Goal: Task Accomplishment & Management: Manage account settings

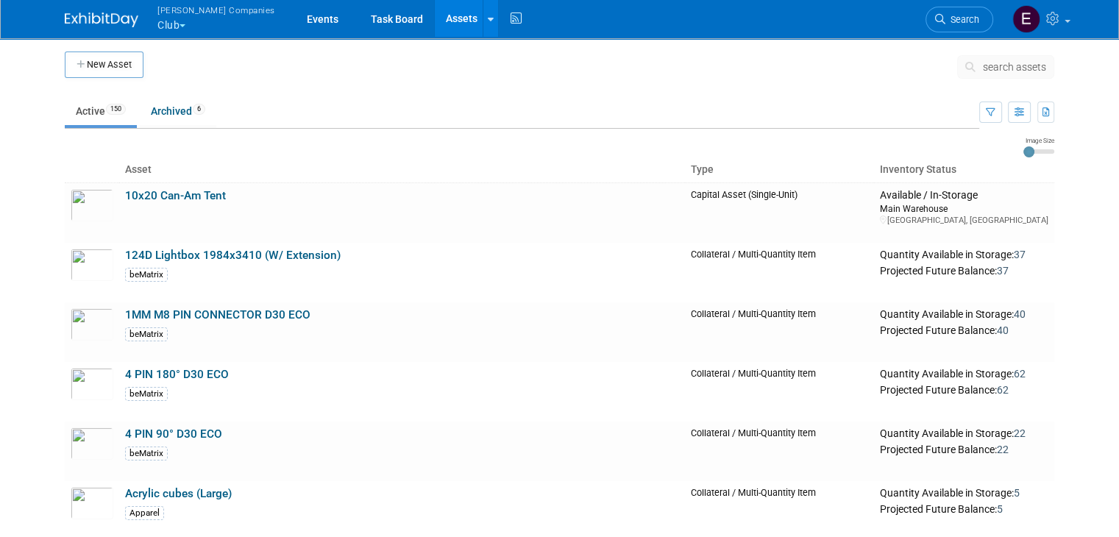
click at [556, 113] on ul "Active 150 Archived 6" at bounding box center [522, 112] width 915 height 33
drag, startPoint x: 556, startPoint y: 113, endPoint x: 800, endPoint y: 20, distance: 261.4
click at [800, 20] on body "Warnert Companies Club Explore: My Workspaces 4 Go to Workspace: Can-Am Off-Roa…" at bounding box center [559, 268] width 1119 height 537
click at [1025, 63] on span "search assets" at bounding box center [1014, 67] width 63 height 12
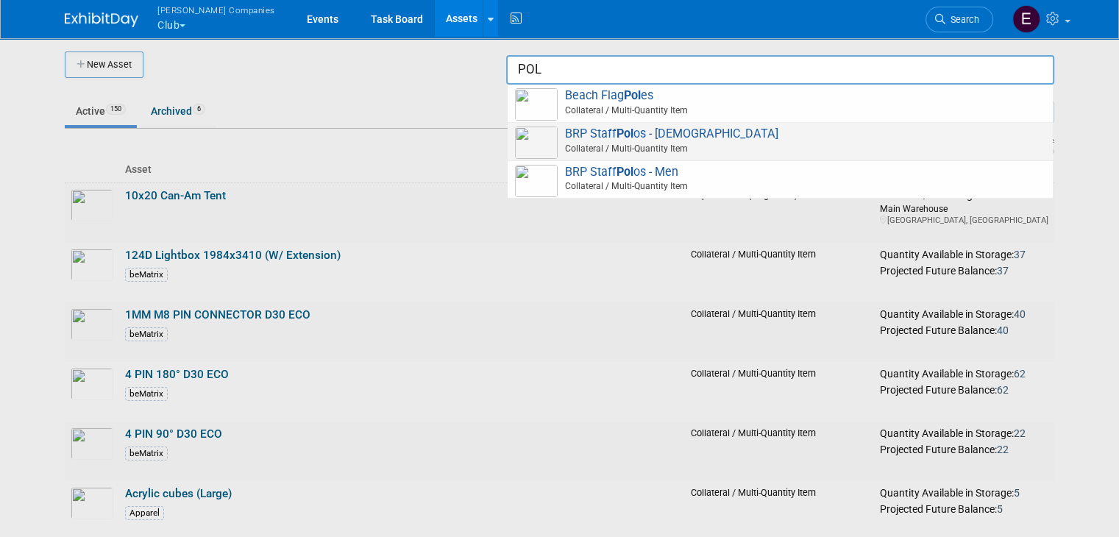
click at [768, 155] on span at bounding box center [783, 155] width 526 height 1
type input "BRP Staff Polos - [DEMOGRAPHIC_DATA]"
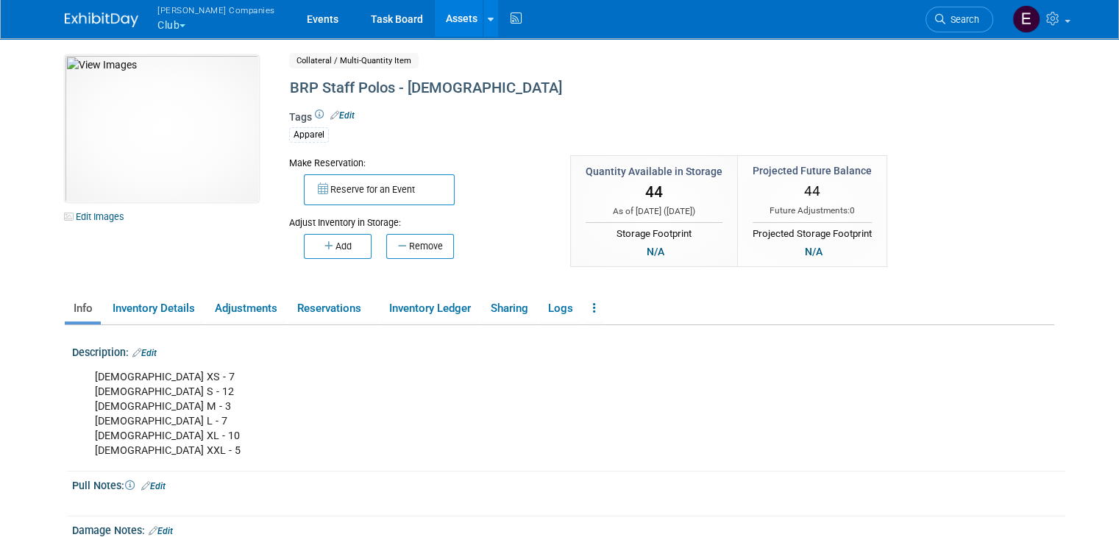
click at [768, 155] on table "Quantity Available in Storage 44 As of today ( Sep 30, 2025 ) Storage Footprint…" at bounding box center [728, 211] width 317 height 112
click at [143, 353] on link "Edit" at bounding box center [144, 353] width 24 height 10
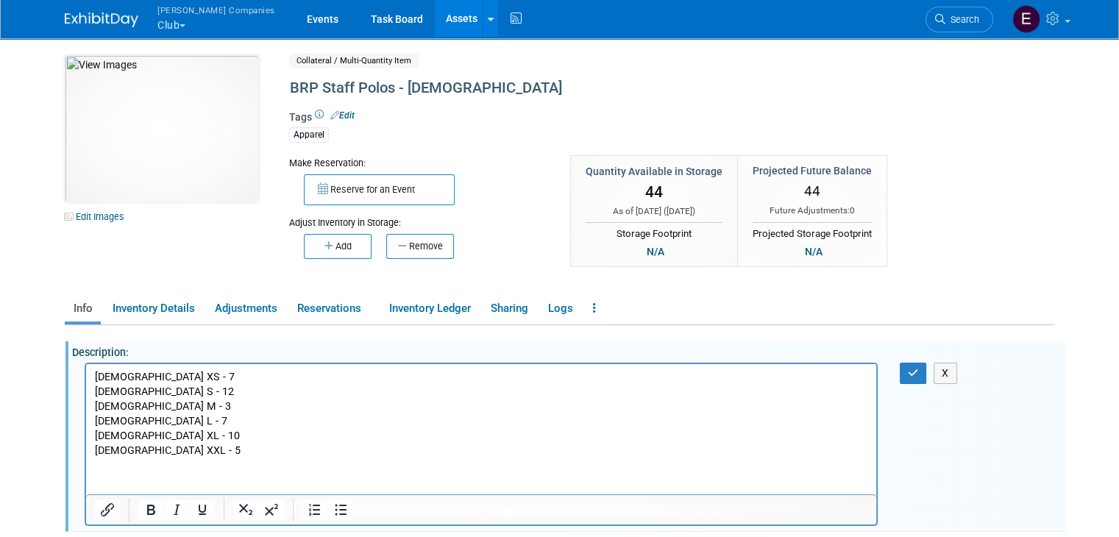
click at [153, 377] on p "Ladies XS - 7 Ladies S - 12 Ladies M - 3 Ladies L - 7 Ladies XL - 10 Ladies XXL…" at bounding box center [482, 413] width 774 height 88
click at [919, 378] on button "button" at bounding box center [913, 373] width 27 height 21
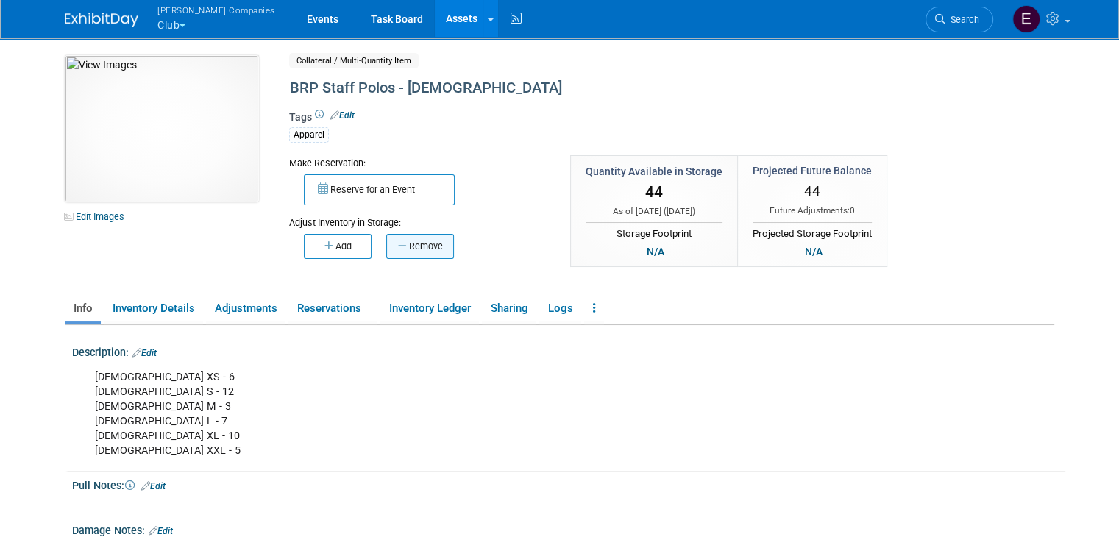
click at [417, 238] on button "Remove" at bounding box center [420, 246] width 68 height 25
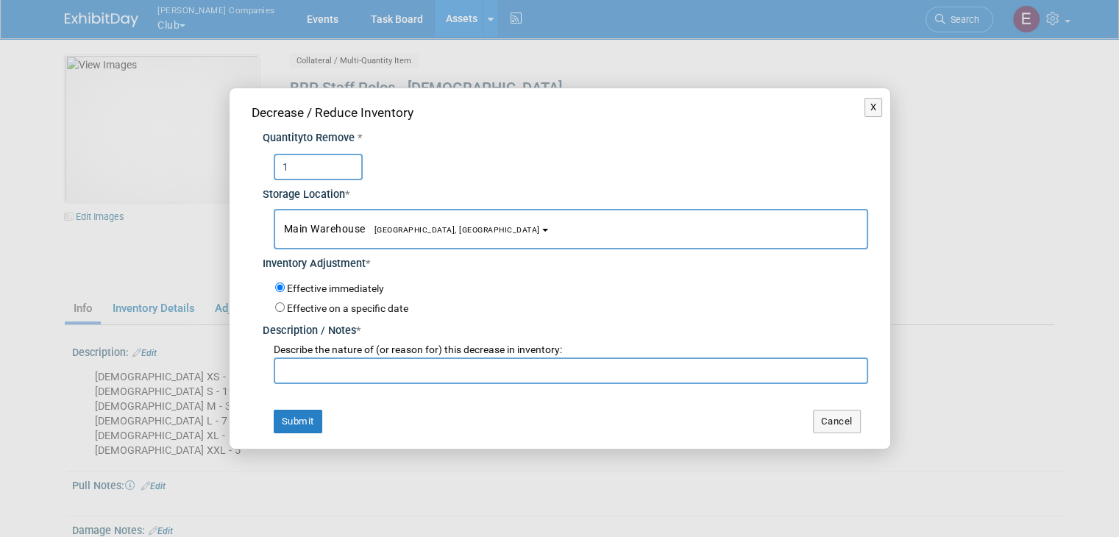
type input "1"
click at [319, 368] on input "text" at bounding box center [571, 371] width 595 height 26
type input "o"
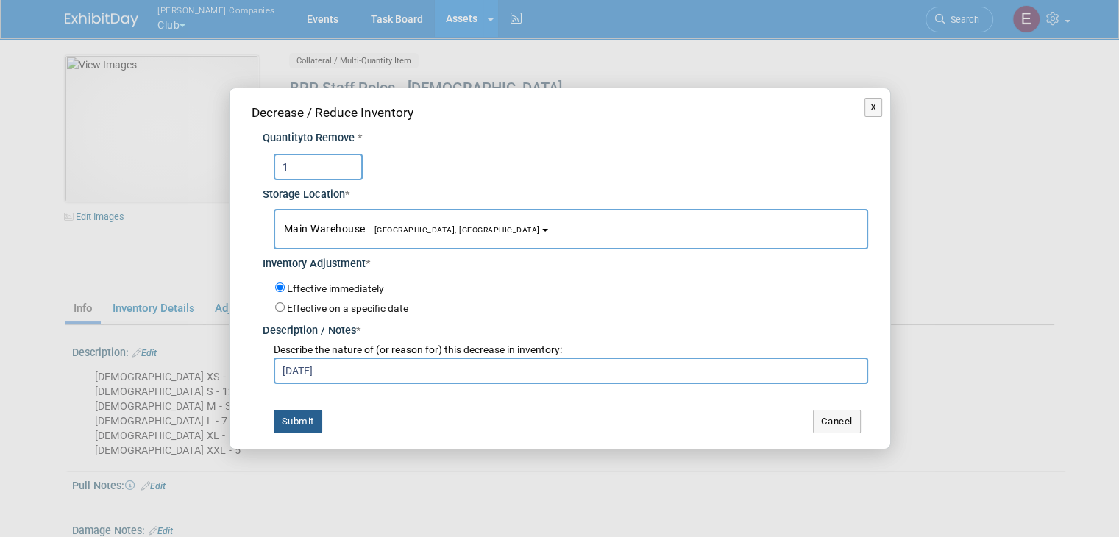
type input "OCT 25"
click at [295, 417] on button "Submit" at bounding box center [298, 422] width 49 height 24
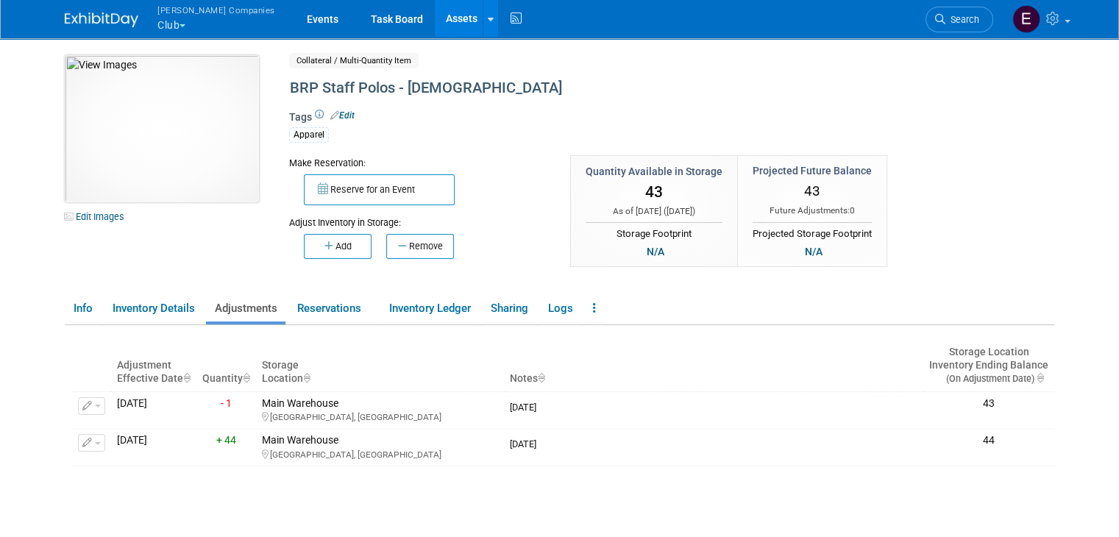
click at [158, 155] on img at bounding box center [162, 128] width 194 height 147
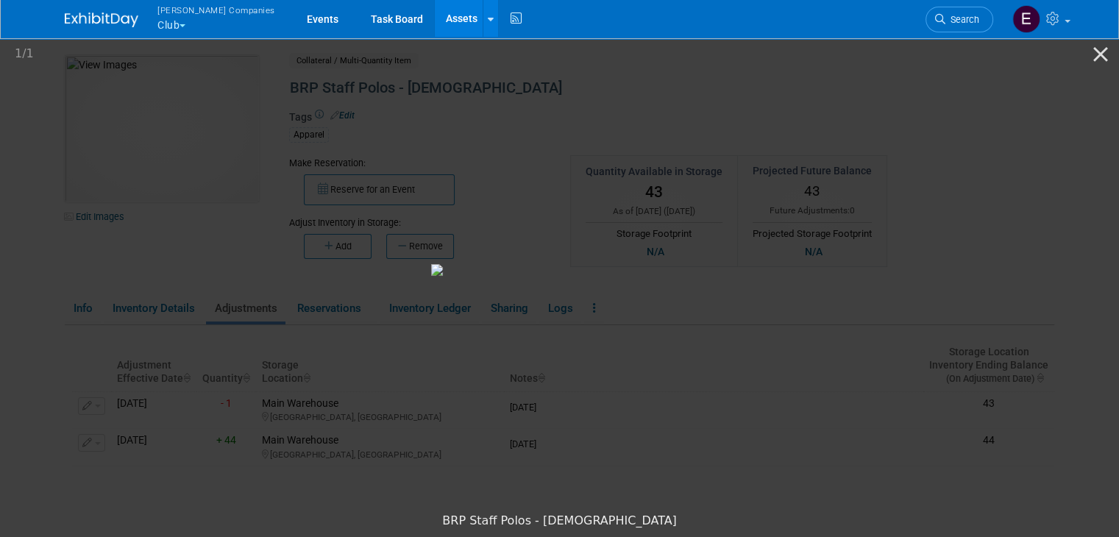
click at [144, 336] on picture at bounding box center [559, 270] width 1119 height 471
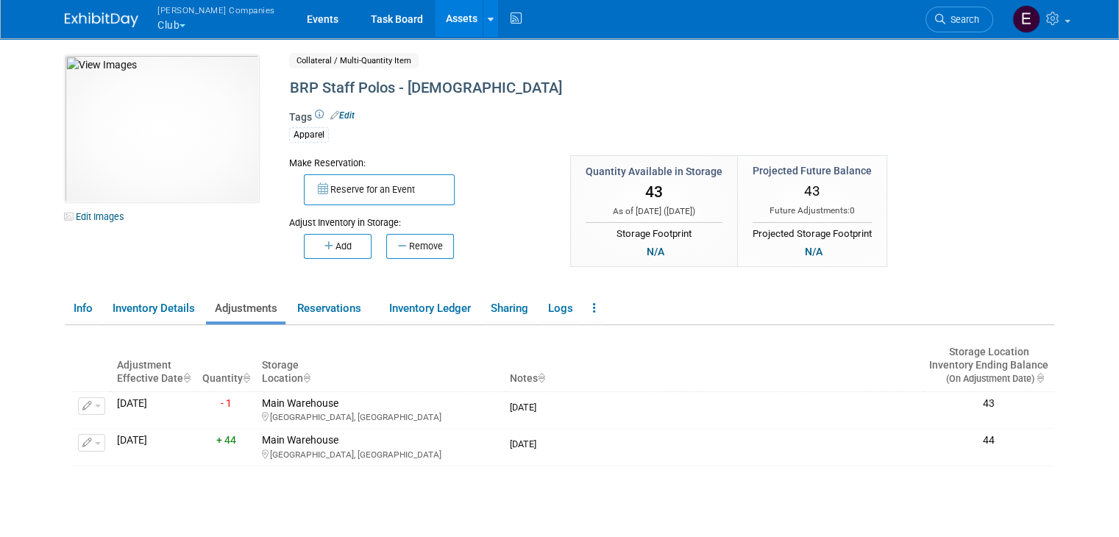
click at [435, 17] on link "Assets" at bounding box center [462, 18] width 54 height 37
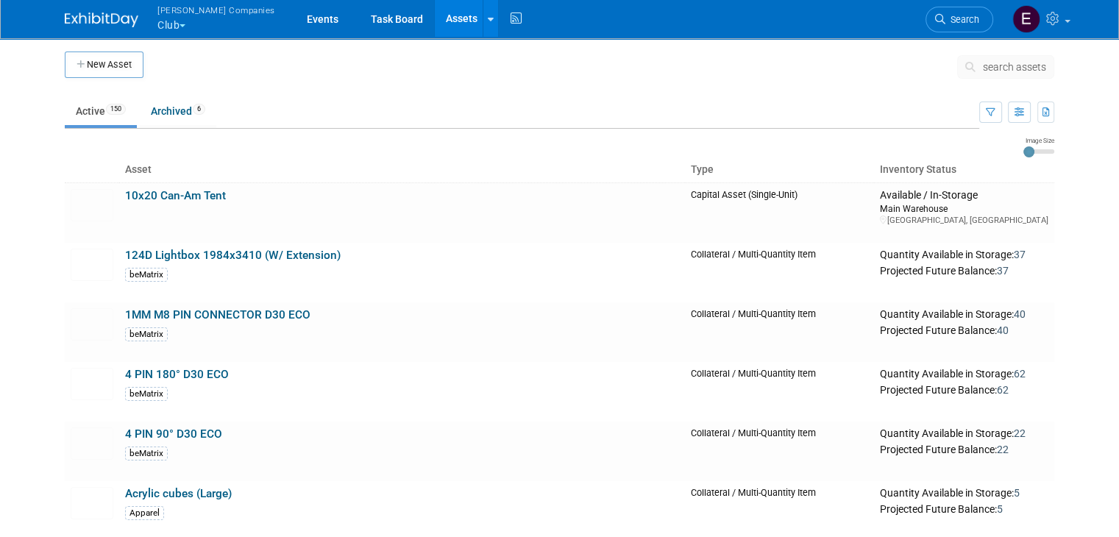
click at [1034, 61] on span "search assets" at bounding box center [1014, 67] width 63 height 12
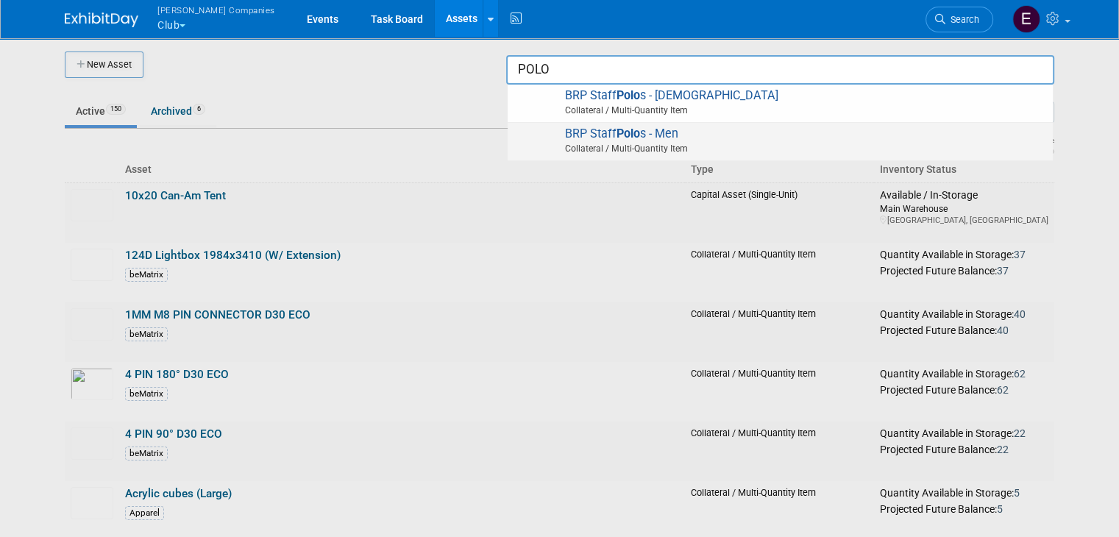
click at [728, 133] on span "BRP Staff Polo s - Men Collateral / Multi-Quantity Item" at bounding box center [780, 142] width 531 height 30
type input "BRP Staff Polos - Men"
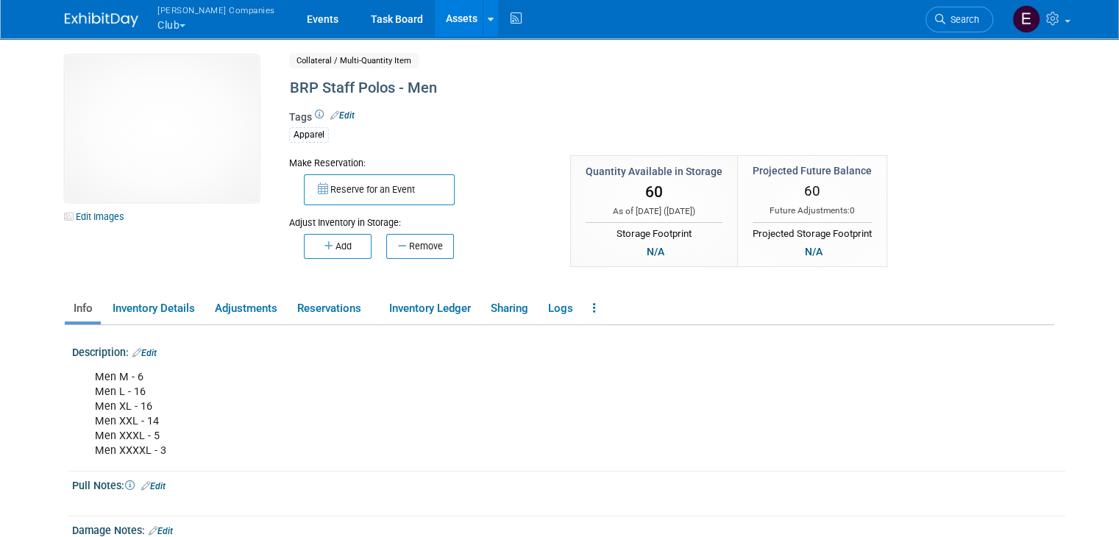
click at [730, 133] on div "Apparel" at bounding box center [615, 134] width 653 height 18
click at [141, 351] on link "Edit" at bounding box center [144, 353] width 24 height 10
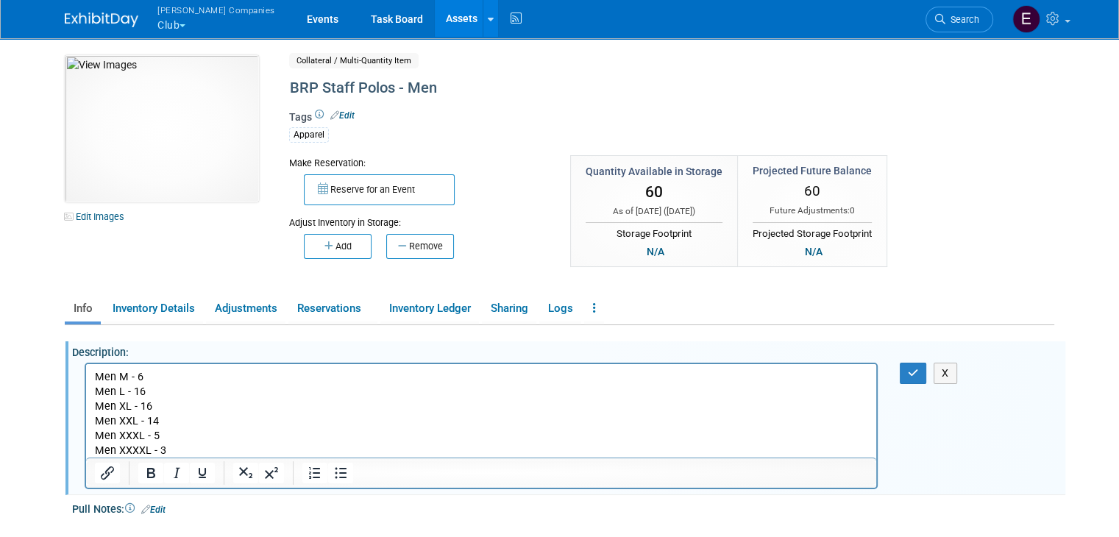
click at [156, 422] on p "Men M - 6 Men L - 16 Men XL - 16 Men XXL - 14 Men XXXL - 5 Men XXXXL - 3" at bounding box center [482, 413] width 774 height 88
click at [152, 406] on p "Men M - 6 Men L - 16 Men XL - 16 Men XXL - 13 Men XXXL - 5 Men XXXXL - 3" at bounding box center [482, 413] width 774 height 88
click at [145, 389] on p "Men M - 6 Men L - 16 Men XL - 13 Men XXL - 13 Men XXXL - 5 Men XXXXL - 3" at bounding box center [482, 413] width 774 height 88
click at [144, 372] on p "Men M - 6 Men L - 10 Men XL - 13 Men XXL - 13 Men XXXL - 5 Men XXXXL - 3" at bounding box center [482, 413] width 774 height 88
click at [916, 375] on icon "button" at bounding box center [913, 373] width 11 height 10
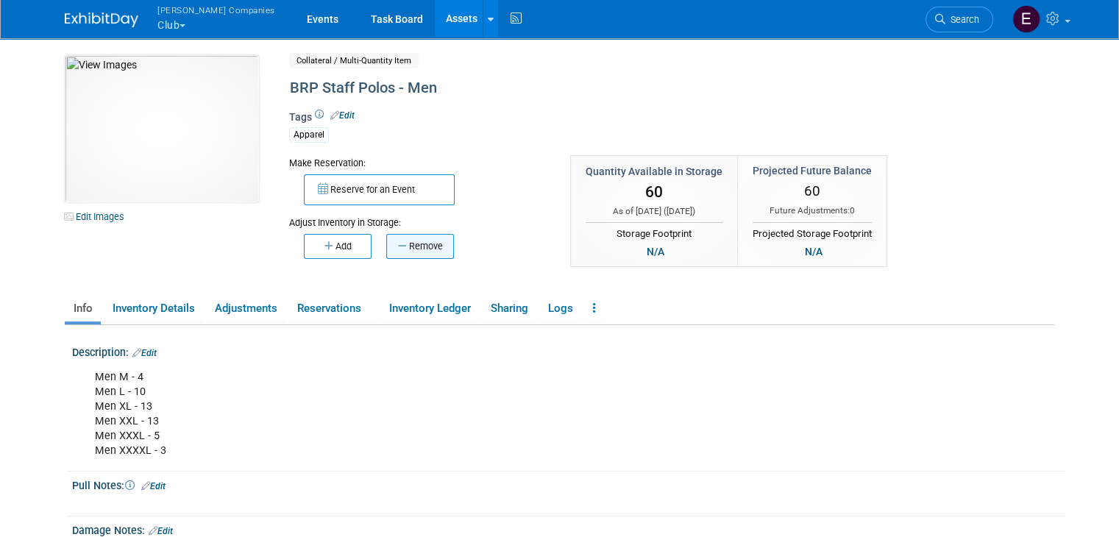
click at [398, 242] on button "Remove" at bounding box center [420, 246] width 68 height 25
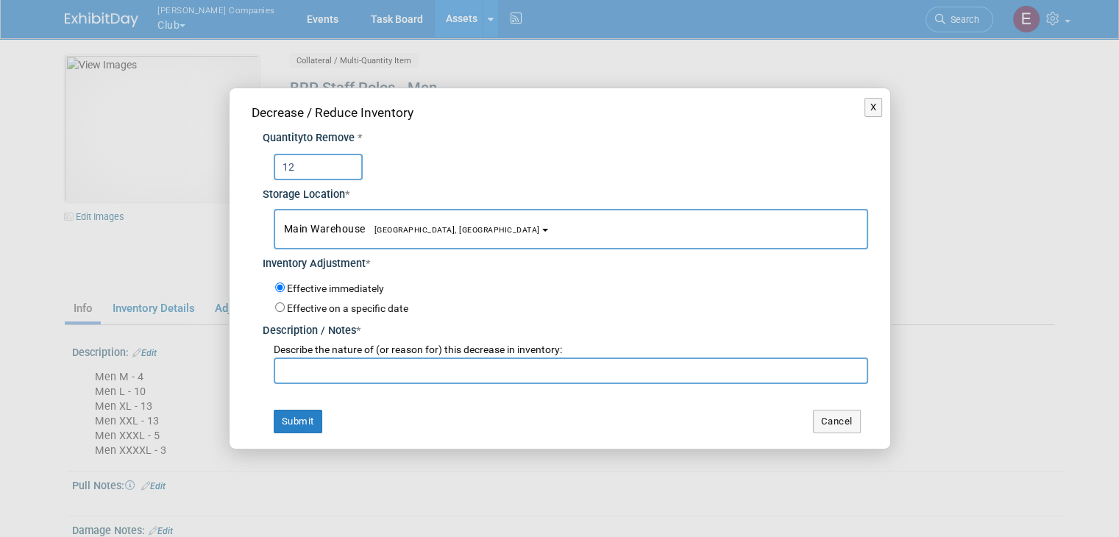
type input "12"
click at [309, 378] on input "text" at bounding box center [571, 371] width 595 height 26
type input "OCT 25"
click at [300, 419] on button "Submit" at bounding box center [298, 422] width 49 height 24
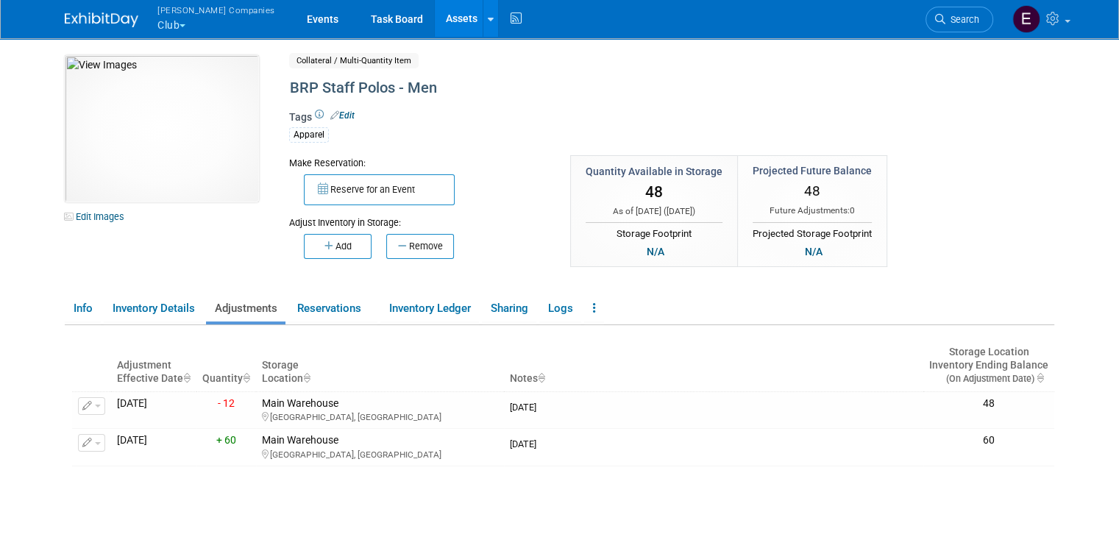
click at [435, 7] on link "Assets" at bounding box center [462, 18] width 54 height 37
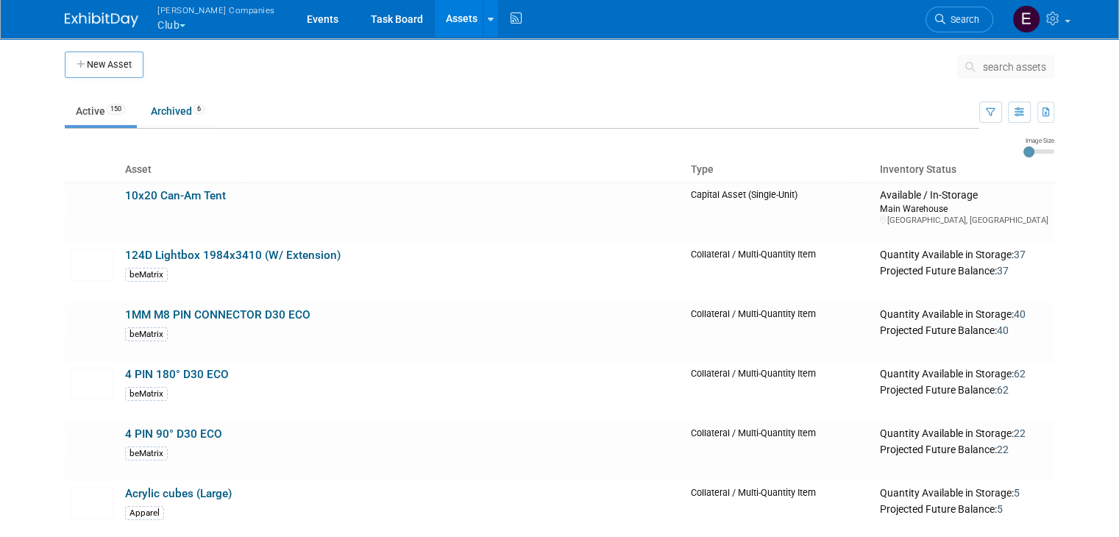
click at [1018, 63] on span "search assets" at bounding box center [1014, 67] width 63 height 12
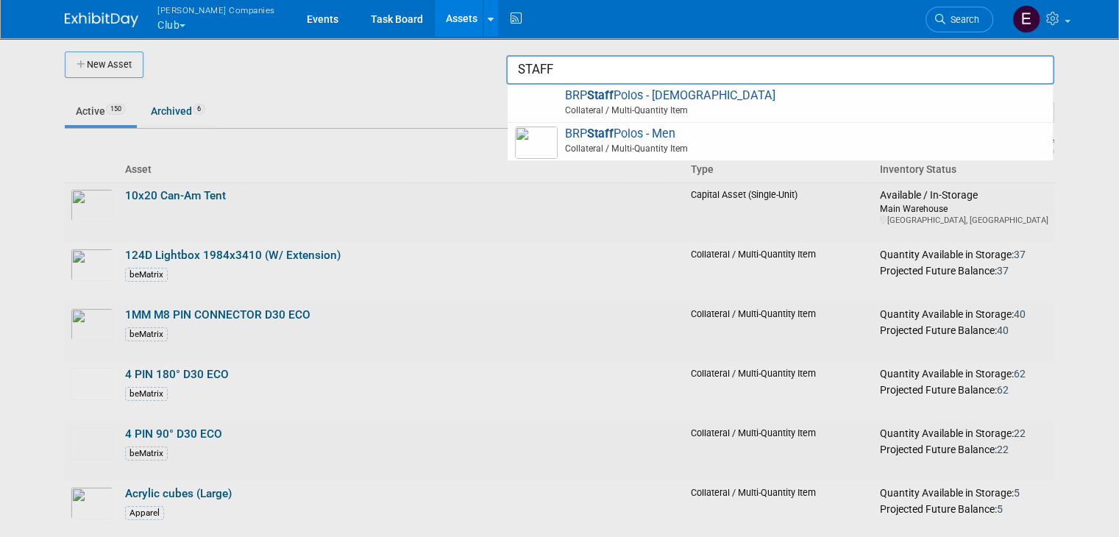
type input "STAFF"
click at [560, 44] on div at bounding box center [560, 268] width 0 height 537
